Goal: Task Accomplishment & Management: Complete application form

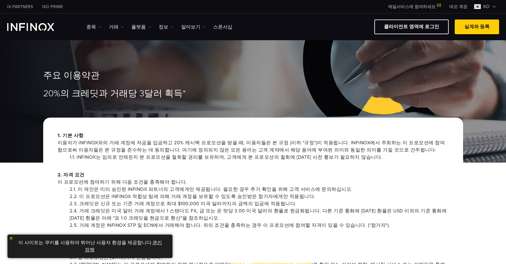
click at [38, 24] on img "INFINOX Logo" at bounding box center [30, 27] width 47 height 8
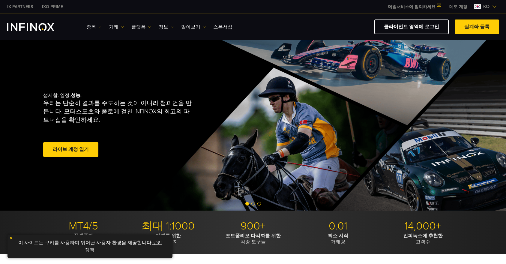
click at [440, 30] on link "클라이언트 영역에 로그인" at bounding box center [412, 27] width 74 height 15
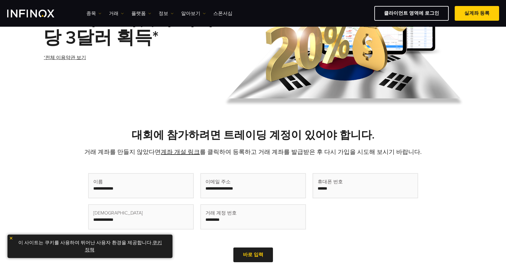
scroll to position [90, 0]
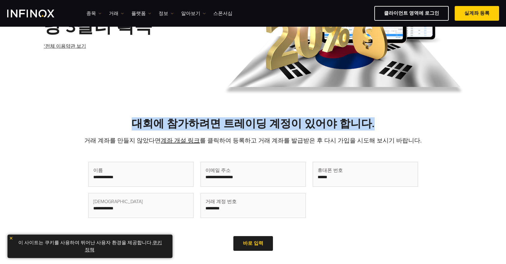
drag, startPoint x: 142, startPoint y: 125, endPoint x: 392, endPoint y: 124, distance: 249.8
click at [392, 124] on h2 "대회에 참가하려면 트레이딩 계정이 있어야 합니다." at bounding box center [253, 123] width 420 height 13
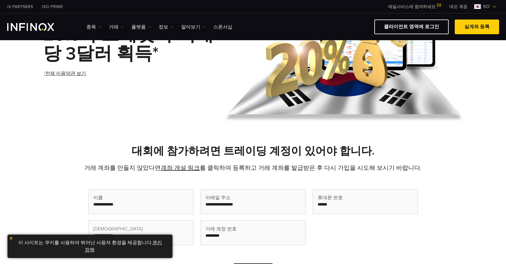
scroll to position [0, 0]
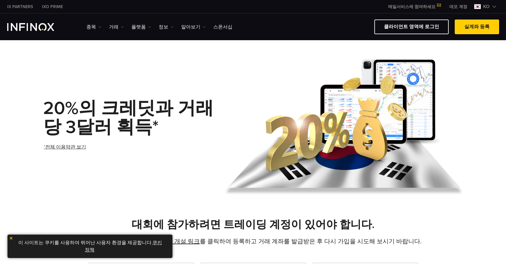
click at [472, 31] on link "실계좌 등록" at bounding box center [477, 27] width 44 height 15
click at [413, 29] on link "클라이언트 영역에 로그인" at bounding box center [412, 27] width 74 height 15
